Goal: Information Seeking & Learning: Learn about a topic

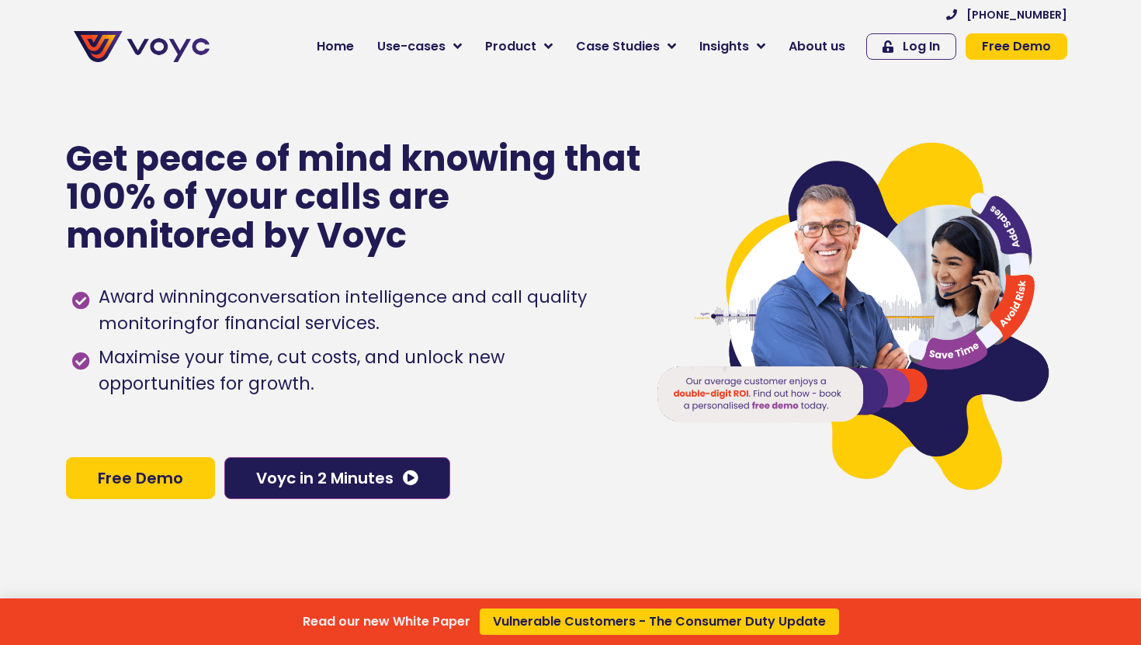
click at [462, 47] on div "Read our new White Paper Vulnerable Customers - The Consumer Duty Update" at bounding box center [570, 322] width 1141 height 645
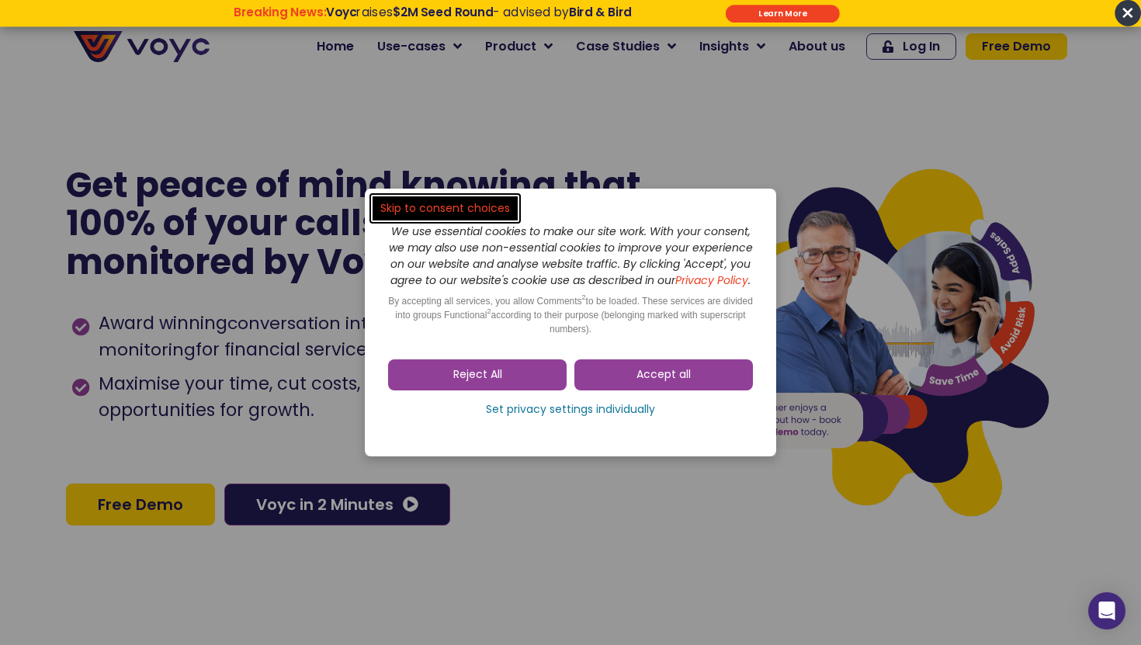
click at [464, 48] on dialog "Skip to consent choices We use essential cookies to make our site work. With yo…" at bounding box center [570, 322] width 1141 height 645
click at [615, 383] on link "Accept all" at bounding box center [663, 374] width 179 height 31
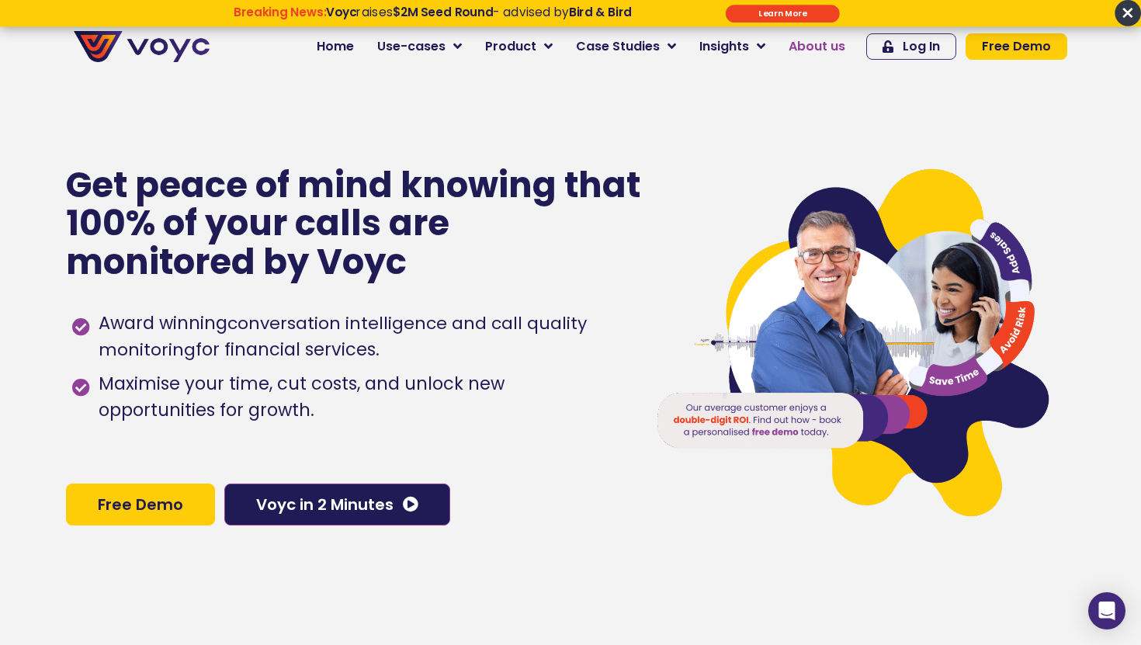
click at [841, 44] on span "About us" at bounding box center [817, 46] width 57 height 19
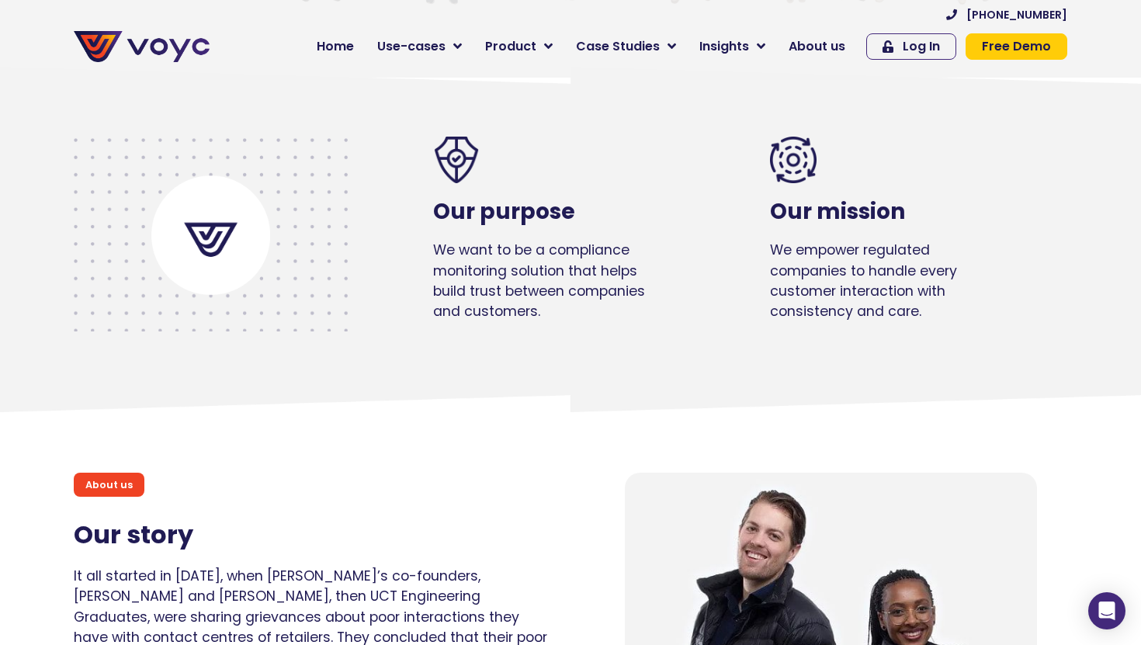
scroll to position [619, 0]
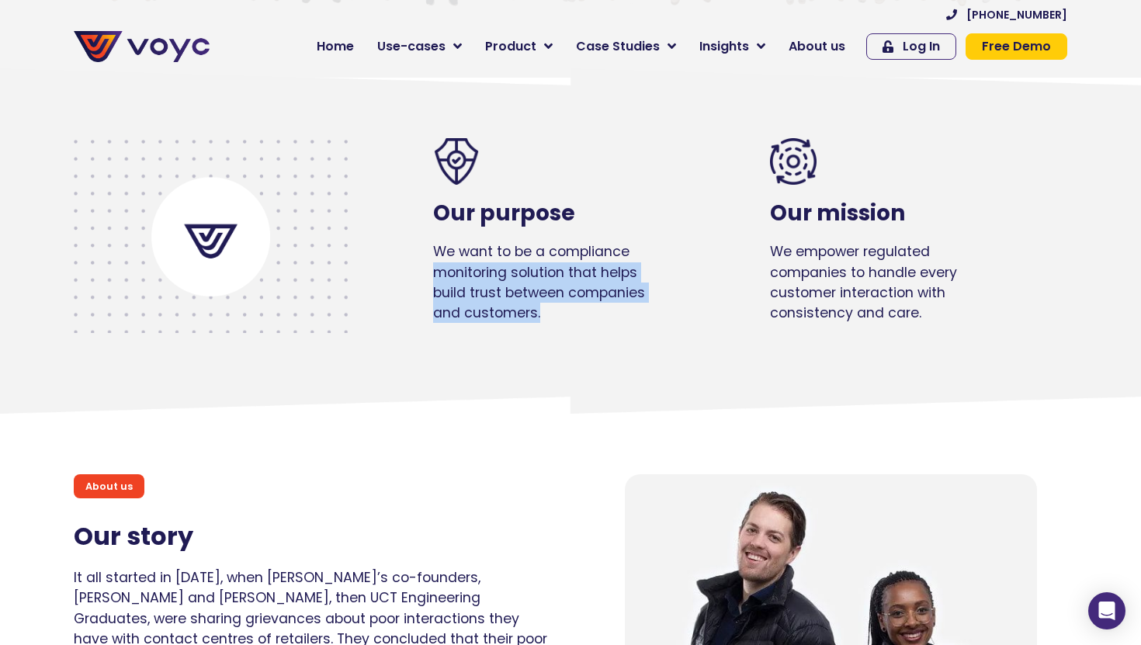
drag, startPoint x: 432, startPoint y: 273, endPoint x: 540, endPoint y: 315, distance: 116.5
click at [540, 315] on div "Our purpose We want to be a compliance monitoring solution that helps build tru…" at bounding box center [546, 236] width 289 height 259
copy p "monitoring solution that helps build trust between companies and customers."
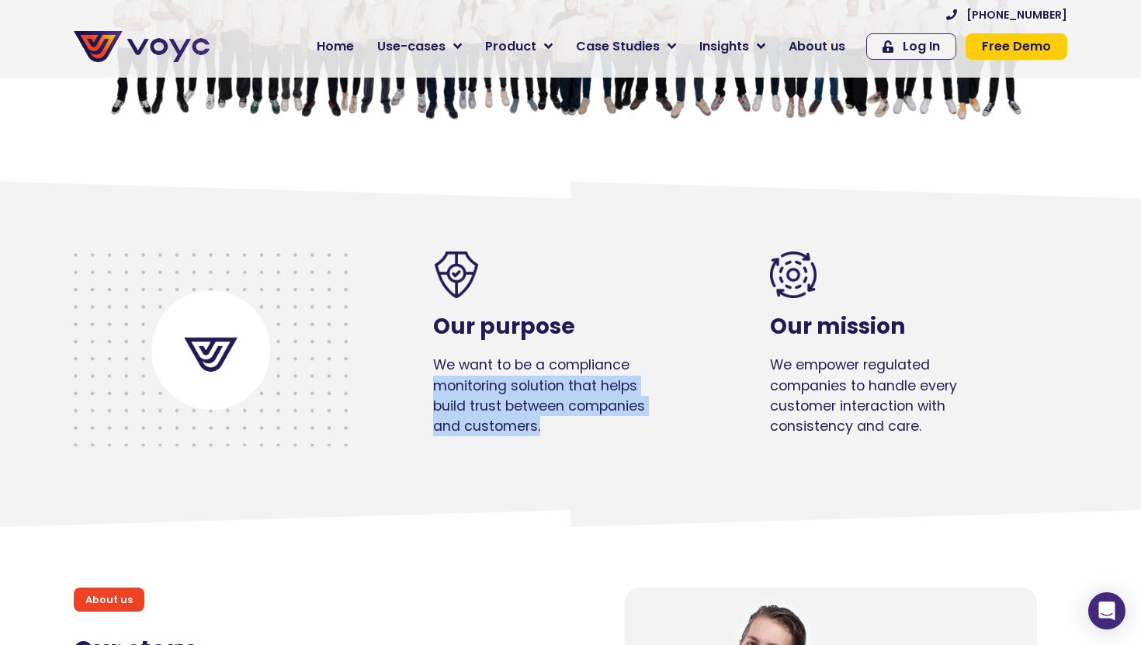
scroll to position [0, 0]
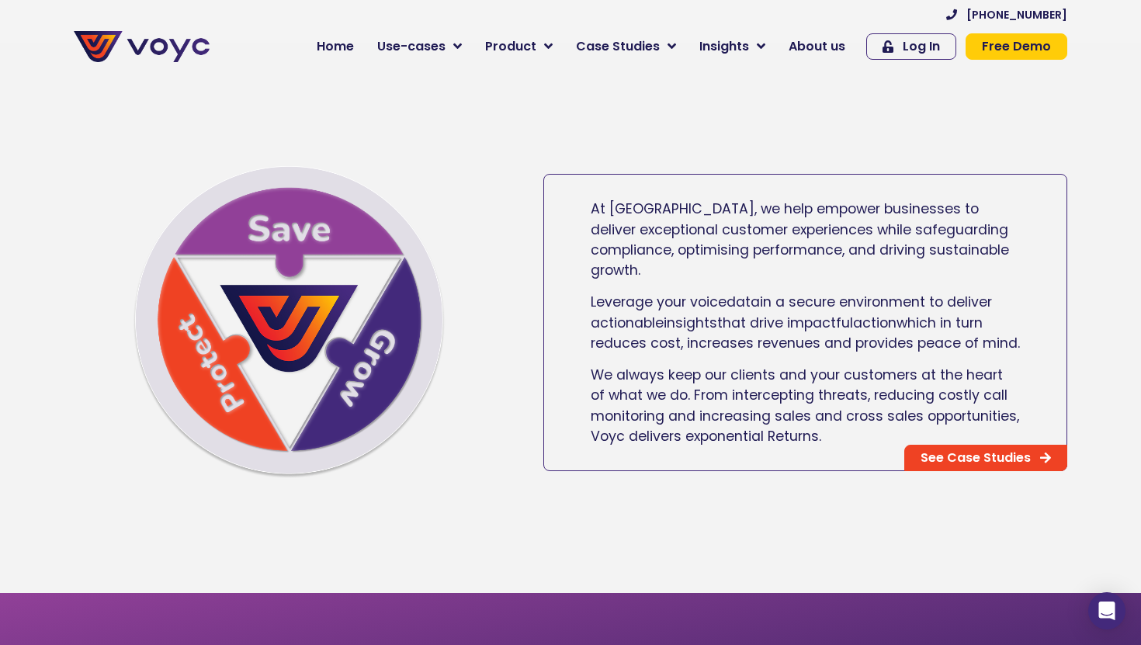
scroll to position [834, 0]
